Goal: Task Accomplishment & Management: Manage account settings

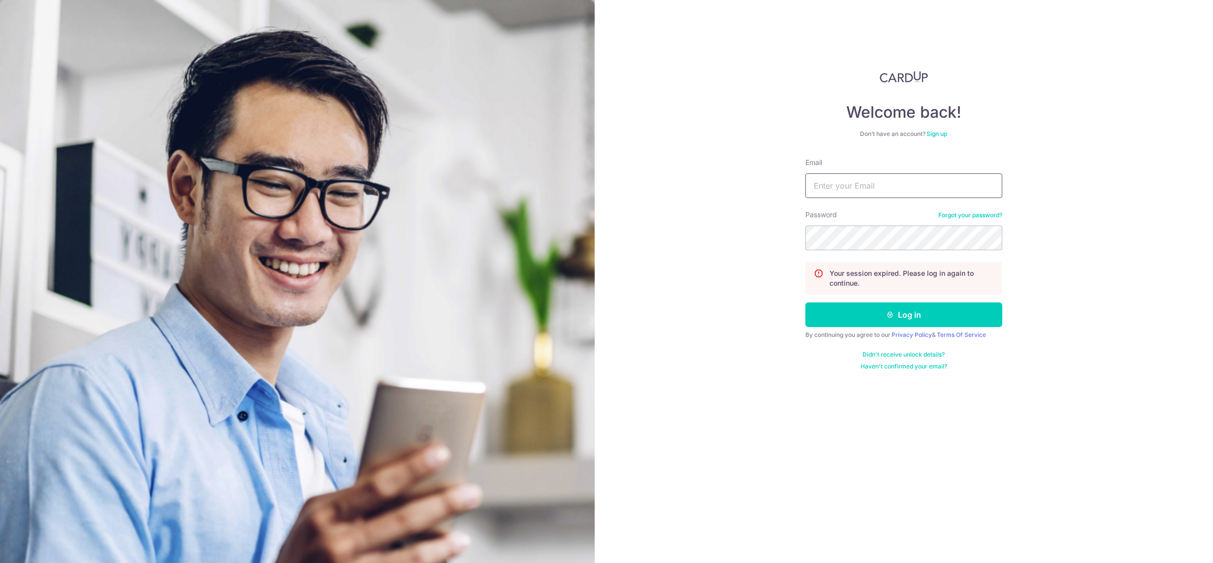
click at [838, 186] on input "Email" at bounding box center [903, 185] width 197 height 25
type input "[DEMOGRAPHIC_DATA][EMAIL_ADDRESS][DOMAIN_NAME]"
click at [917, 306] on button "Log in" at bounding box center [903, 314] width 197 height 25
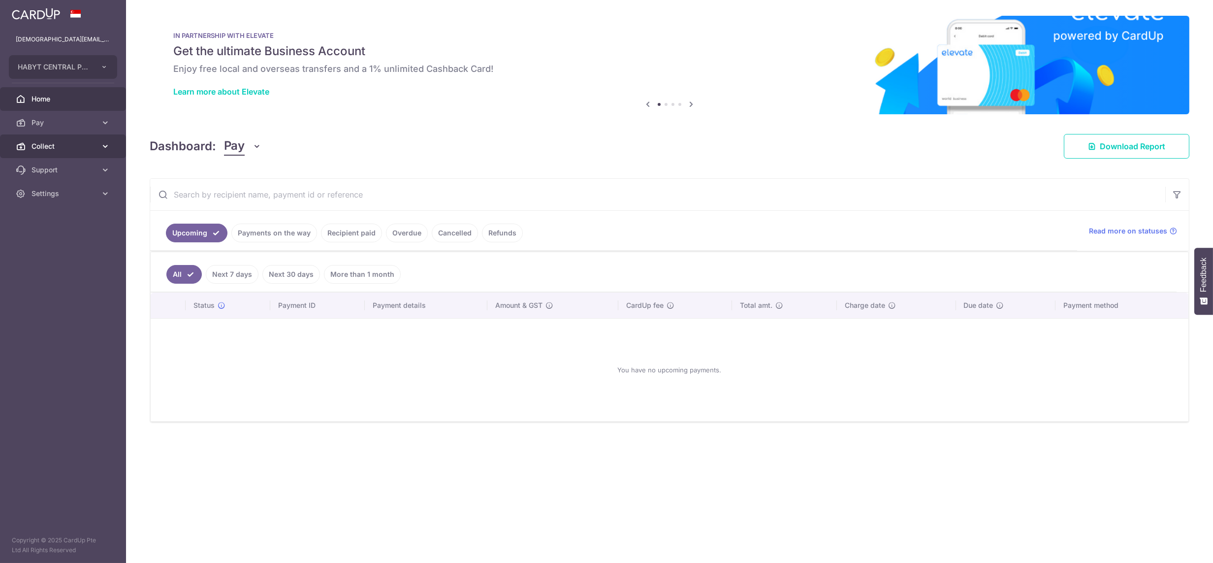
click at [59, 146] on span "Collect" at bounding box center [63, 146] width 65 height 10
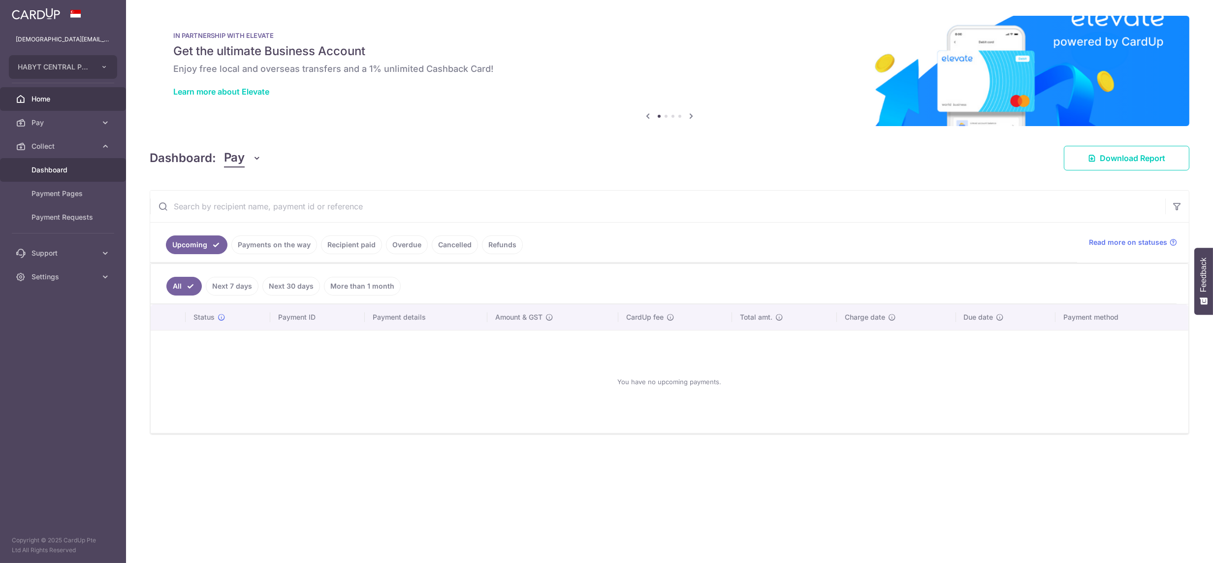
click at [56, 172] on span "Dashboard" at bounding box center [63, 170] width 65 height 10
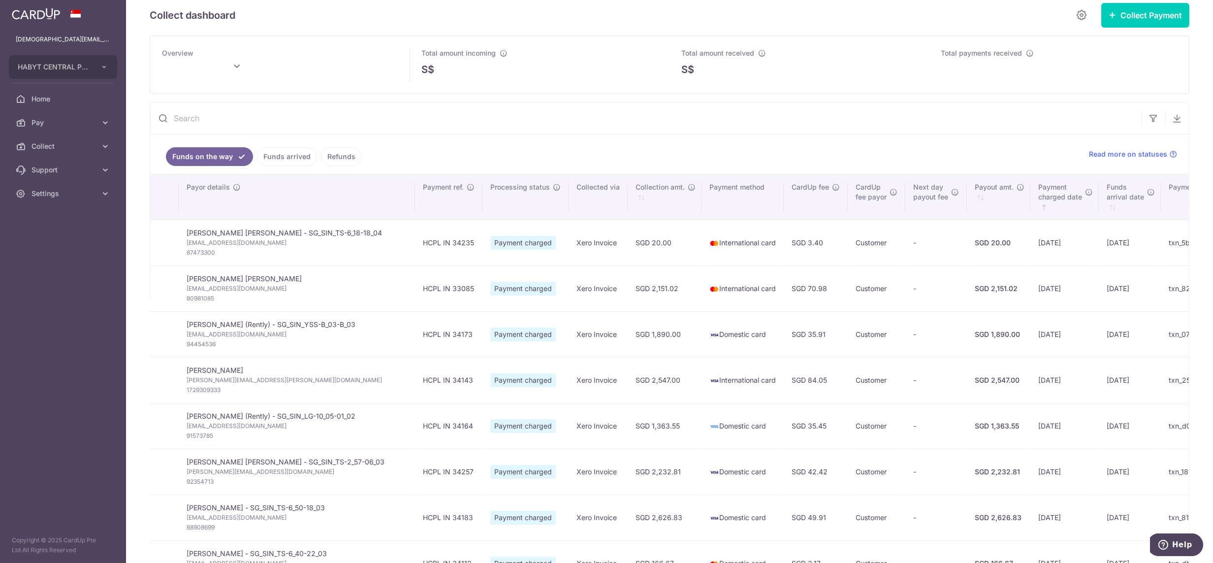
scroll to position [12, 0]
type input "[DATE]"
drag, startPoint x: 67, startPoint y: 197, endPoint x: 67, endPoint y: 214, distance: 16.7
click at [67, 197] on span "Settings" at bounding box center [63, 193] width 65 height 10
click at [74, 234] on link "Logout" at bounding box center [63, 241] width 126 height 24
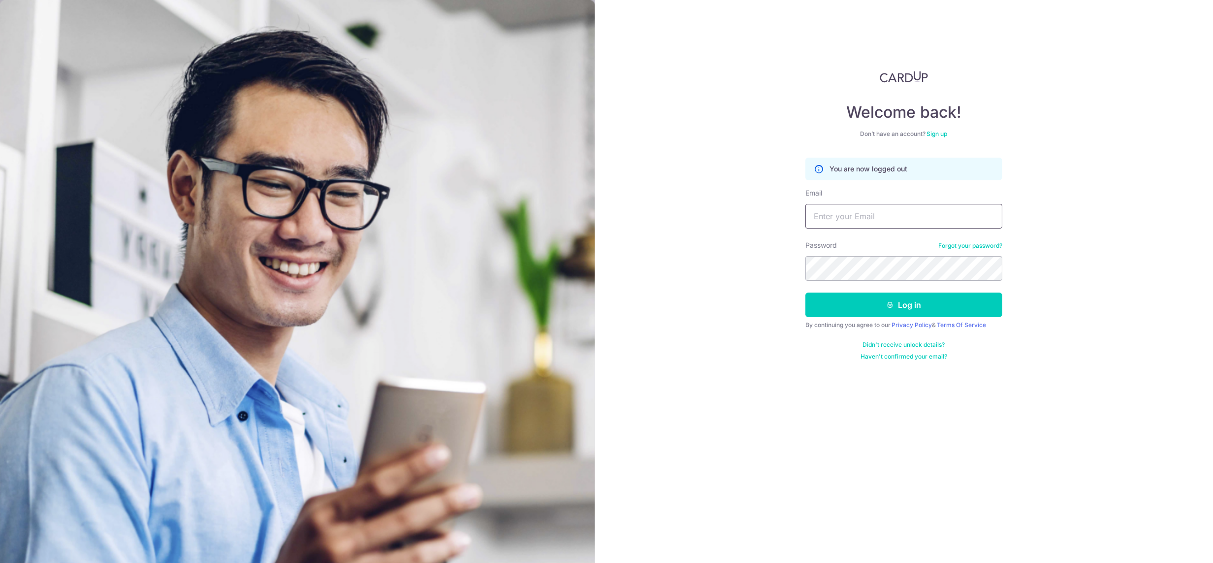
drag, startPoint x: 826, startPoint y: 212, endPoint x: 868, endPoint y: 240, distance: 50.8
click at [826, 212] on input "Email" at bounding box center [903, 216] width 197 height 25
type input "[DEMOGRAPHIC_DATA][EMAIL_ADDRESS][DOMAIN_NAME]"
click at [872, 219] on input "[DEMOGRAPHIC_DATA][EMAIL_ADDRESS][DOMAIN_NAME]" at bounding box center [903, 216] width 197 height 25
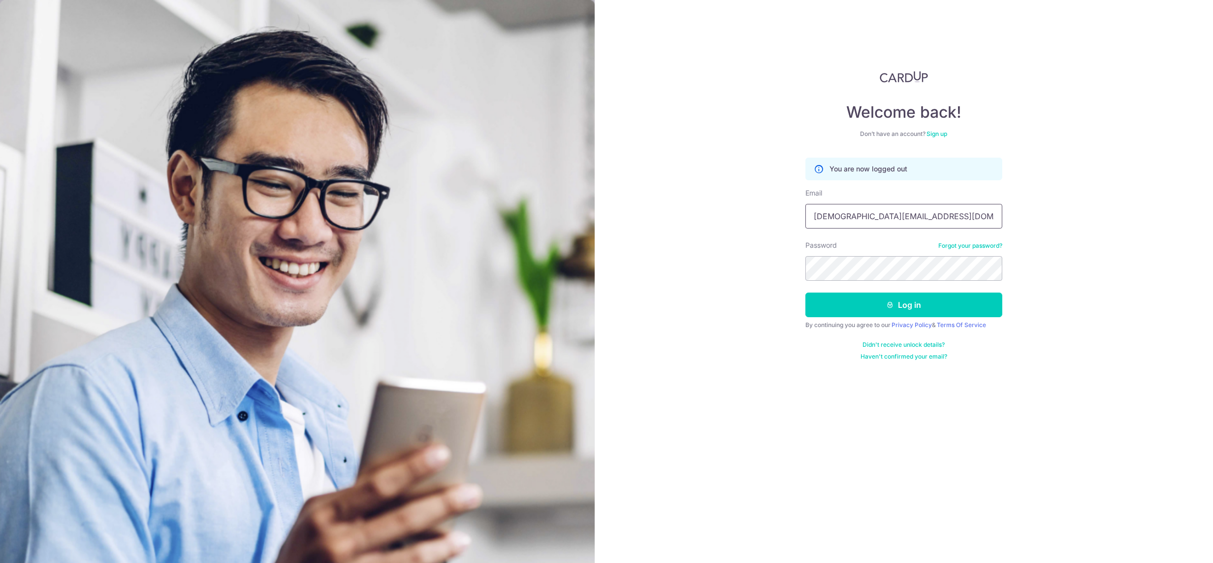
click at [931, 223] on input "[DEMOGRAPHIC_DATA][EMAIL_ADDRESS][DOMAIN_NAME]" at bounding box center [903, 216] width 197 height 25
click at [925, 220] on input "Email" at bounding box center [903, 216] width 197 height 25
type input "lady.labarda+hcs1@habyt.com"
click at [911, 313] on button "Log in" at bounding box center [903, 304] width 197 height 25
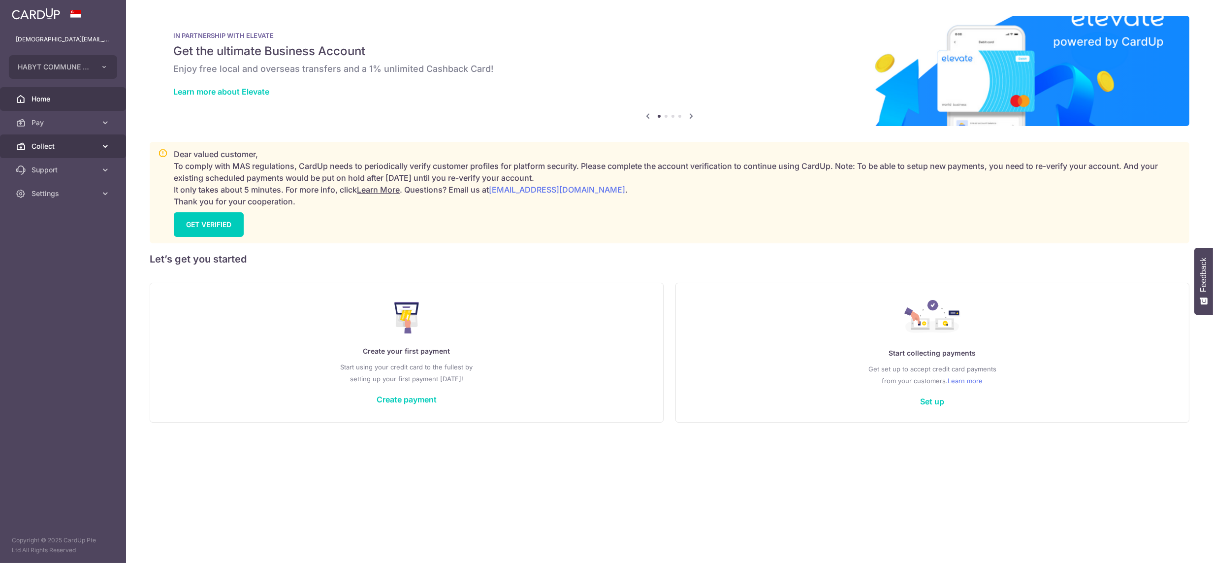
click at [73, 145] on span "Collect" at bounding box center [63, 146] width 65 height 10
click at [68, 172] on span "Dashboard" at bounding box center [63, 170] width 65 height 10
